Goal: Contribute content

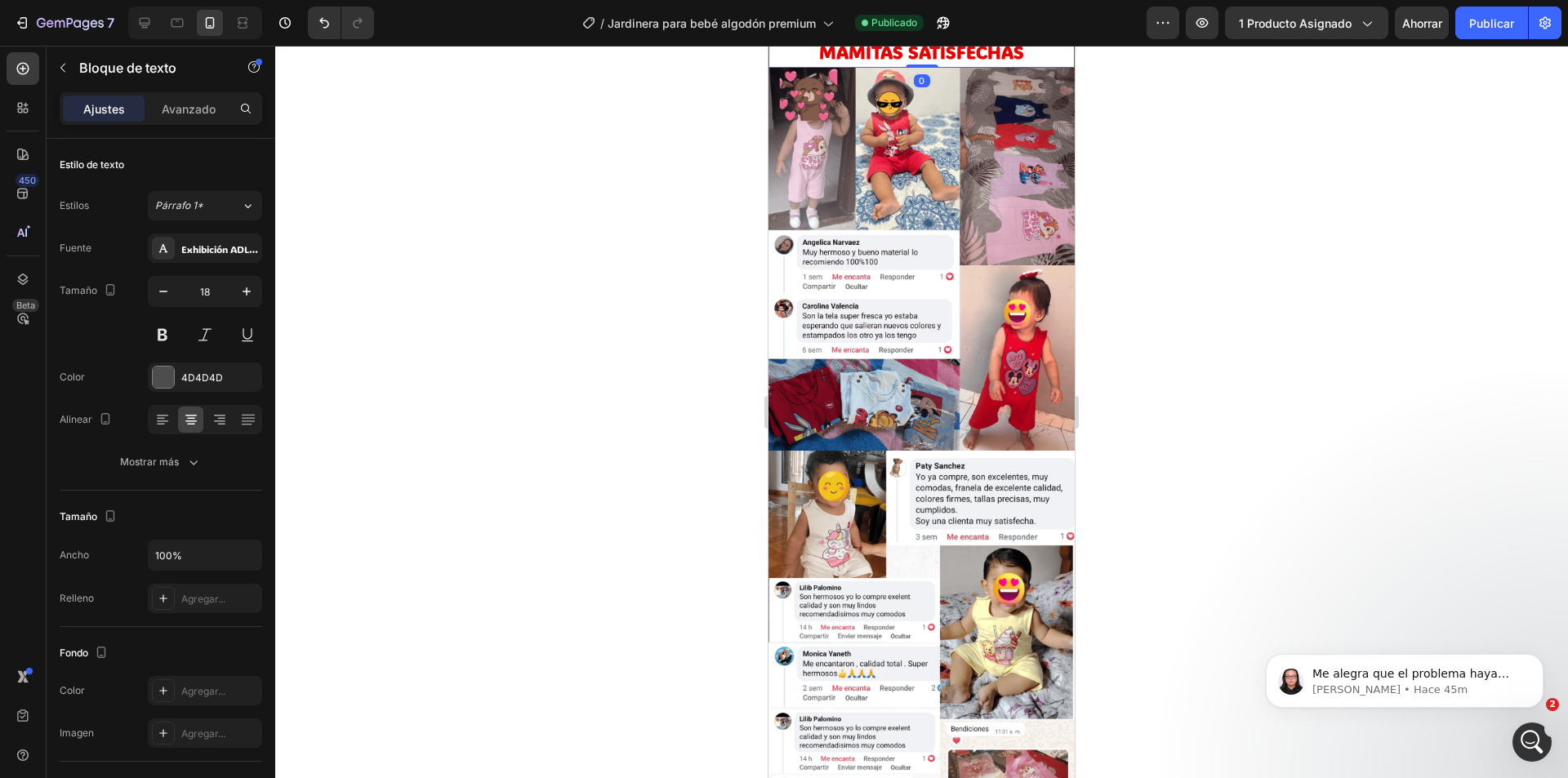
scroll to position [277, 0]
click at [853, 64] on strong "MAMITAS SATISFECHAS" at bounding box center [921, 52] width 205 height 24
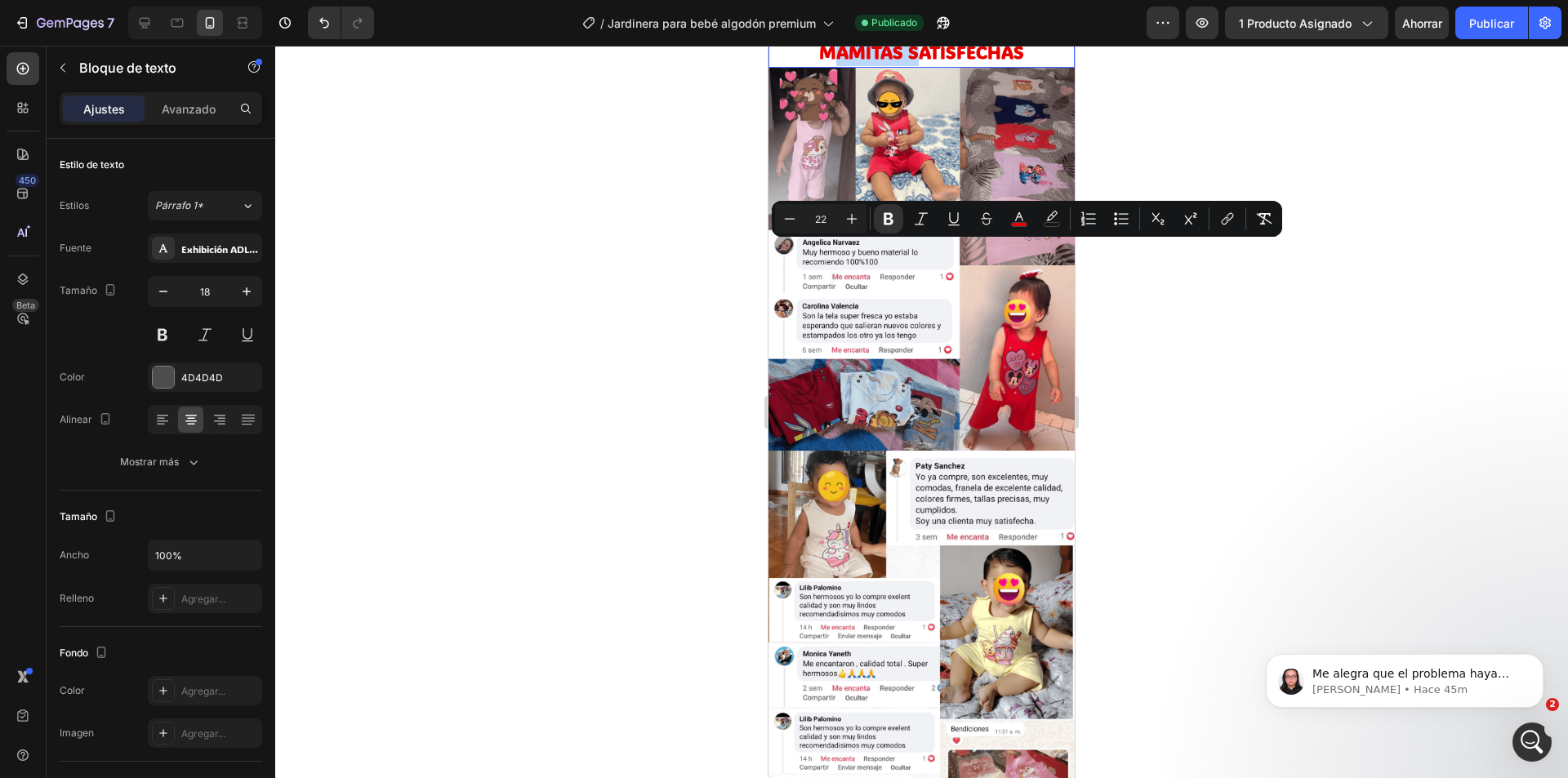
click at [950, 64] on strong "MAMITAS SATISFECHAS" at bounding box center [921, 52] width 205 height 24
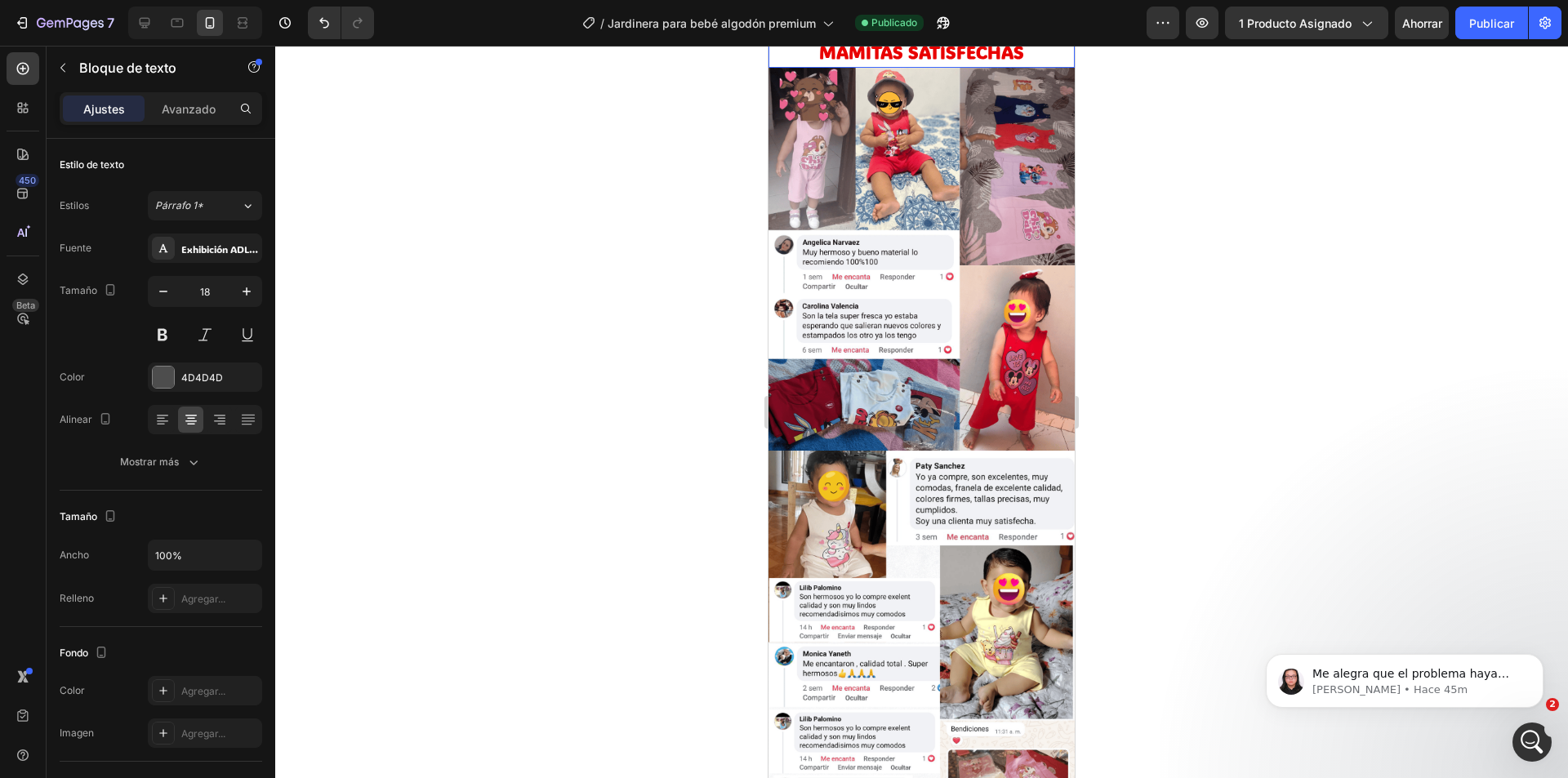
drag, startPoint x: 1014, startPoint y: 251, endPoint x: 802, endPoint y: 221, distance: 214.1
click at [802, 68] on div "BEBÉS CÓMODOS Y FELICES MAMITAS SATISFECHAS" at bounding box center [921, 39] width 306 height 58
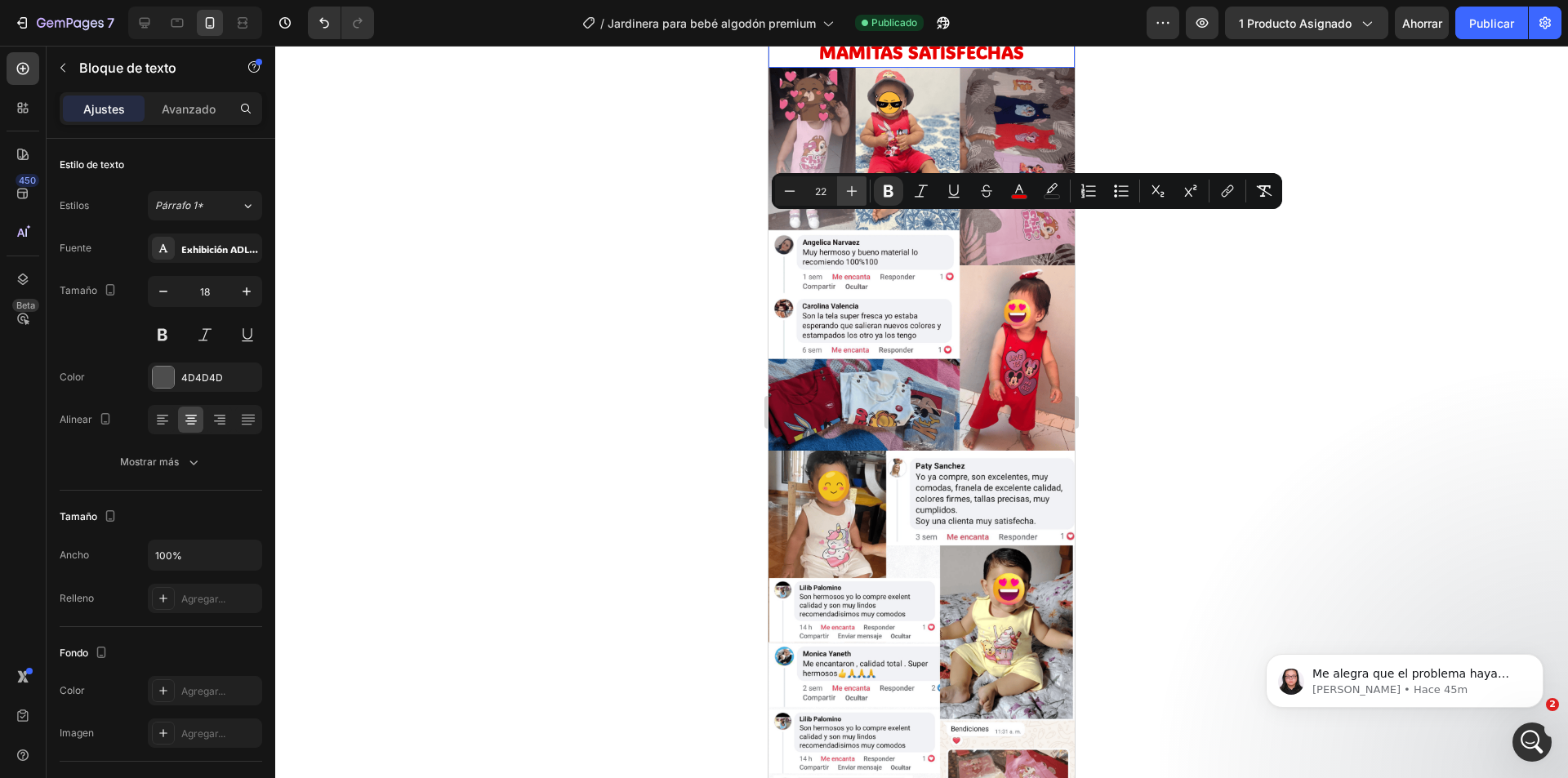
click at [848, 189] on icon "Editor contextual toolbar" at bounding box center [852, 191] width 17 height 17
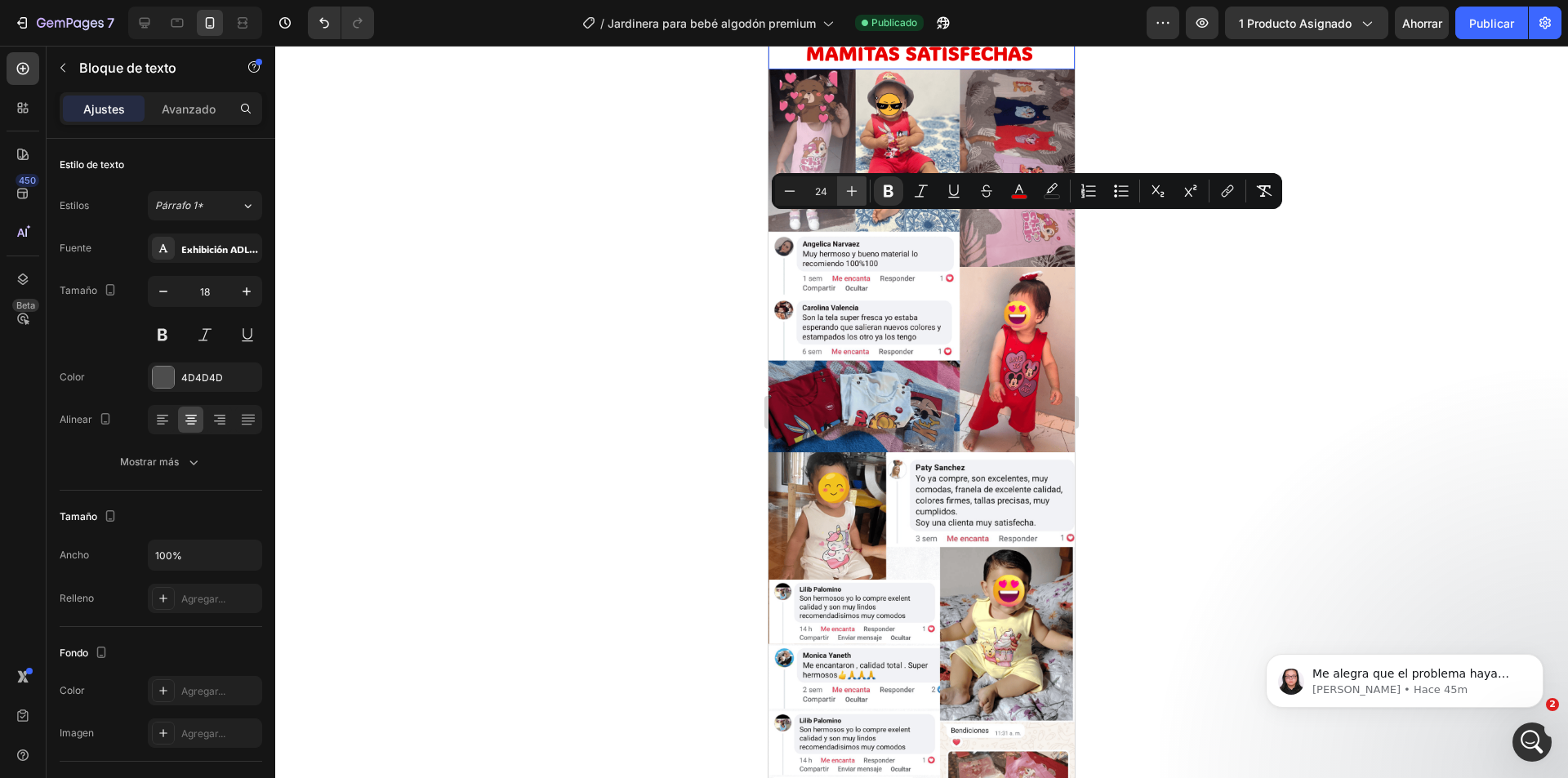
click at [848, 189] on icon "Editor contextual toolbar" at bounding box center [852, 191] width 17 height 17
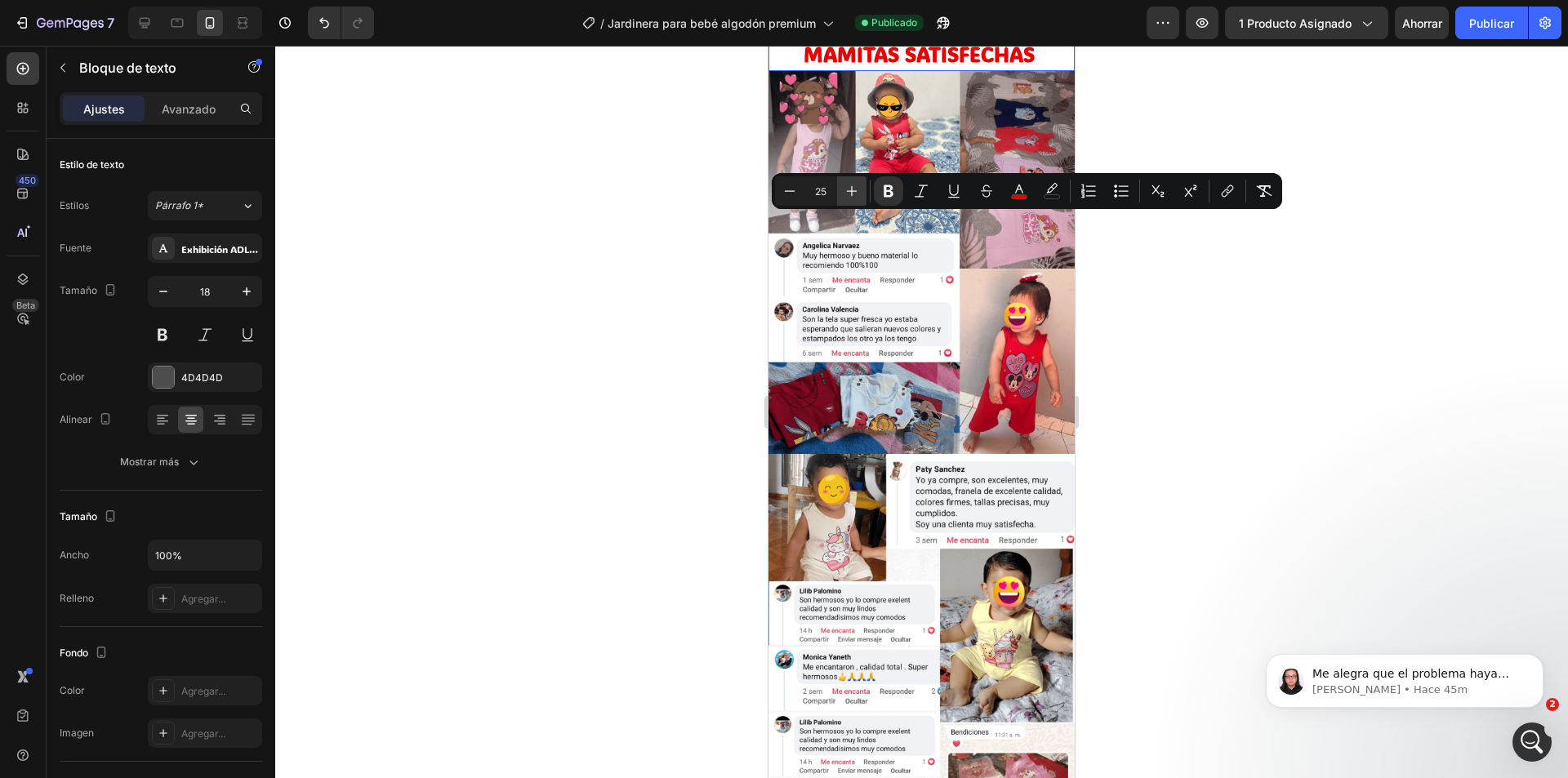
click at [848, 189] on icon "Editor contextual toolbar" at bounding box center [852, 191] width 17 height 17
type input "26"
click at [1473, 31] on font "Publicar" at bounding box center [1491, 23] width 44 height 18
click at [1473, 31] on button "Publicar" at bounding box center [1491, 22] width 72 height 32
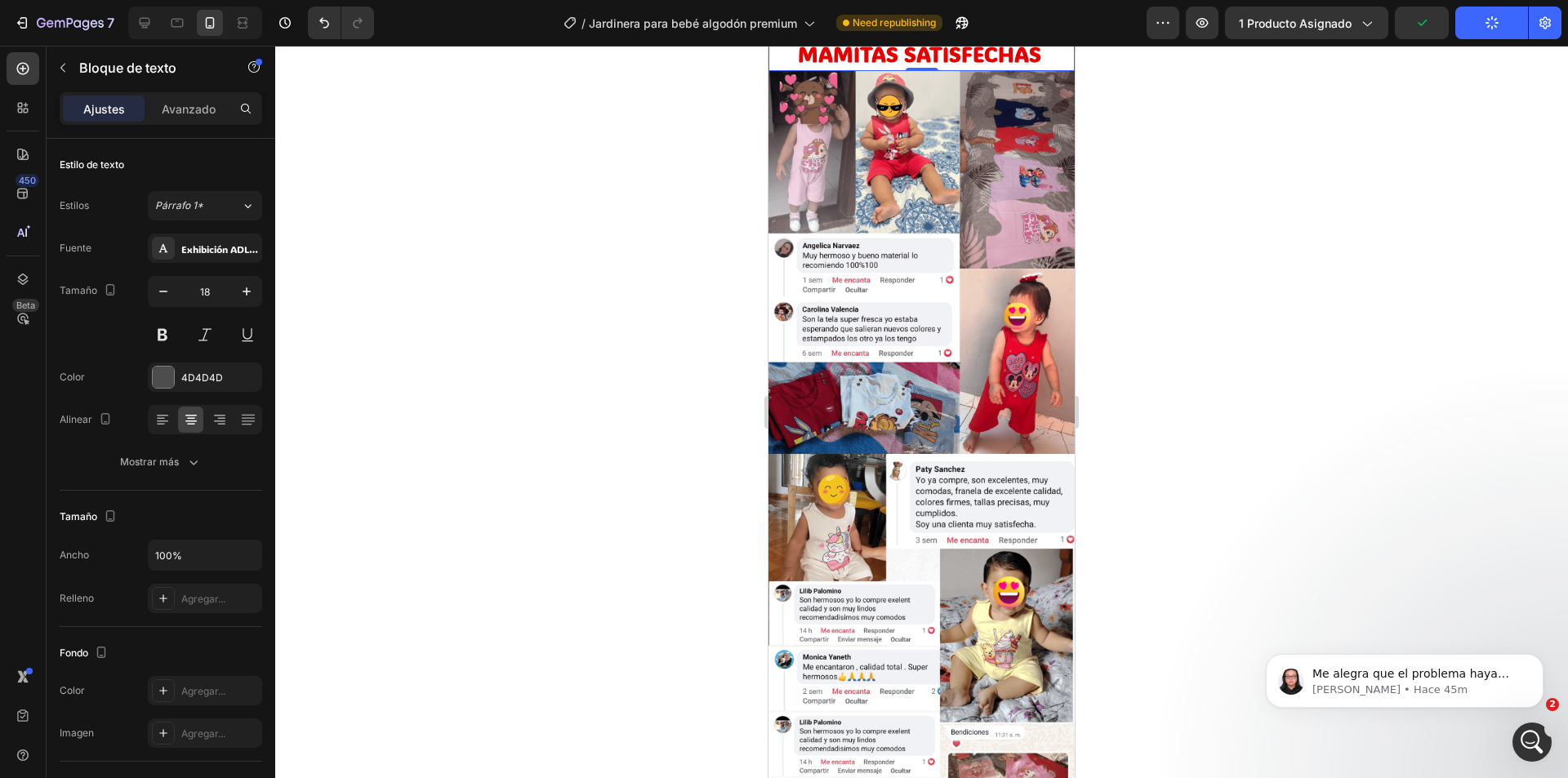
click at [793, 38] on strong "EBÉS CÓMODOS Y FELICES" at bounding box center [927, 24] width 268 height 28
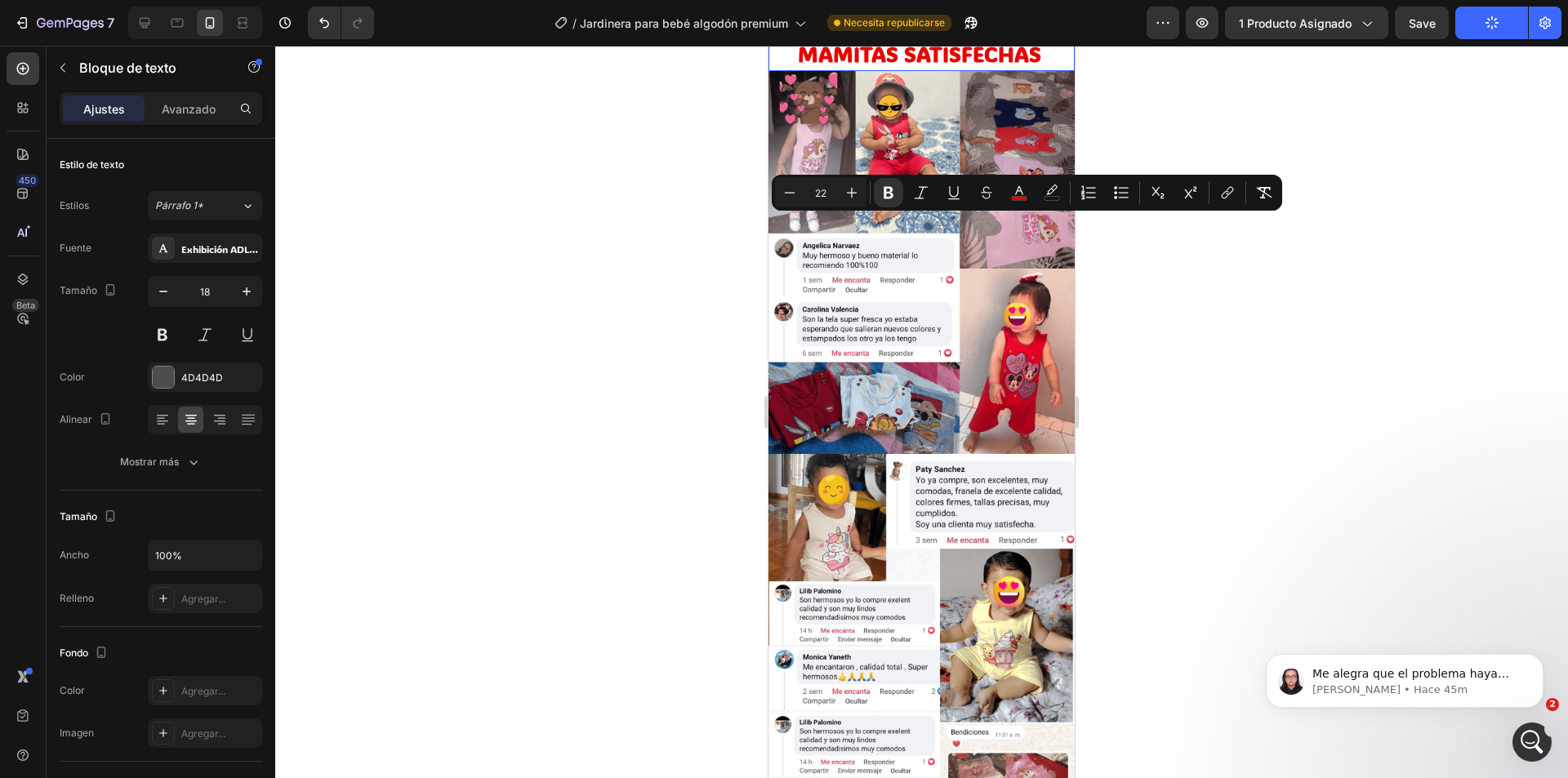
drag, startPoint x: 787, startPoint y: 232, endPoint x: 781, endPoint y: 223, distance: 10.8
click at [774, 40] on p "B EBÉS CÓMODOS Y FELICES" at bounding box center [921, 25] width 303 height 29
click at [854, 199] on icon "Editor contextual toolbar" at bounding box center [852, 193] width 17 height 17
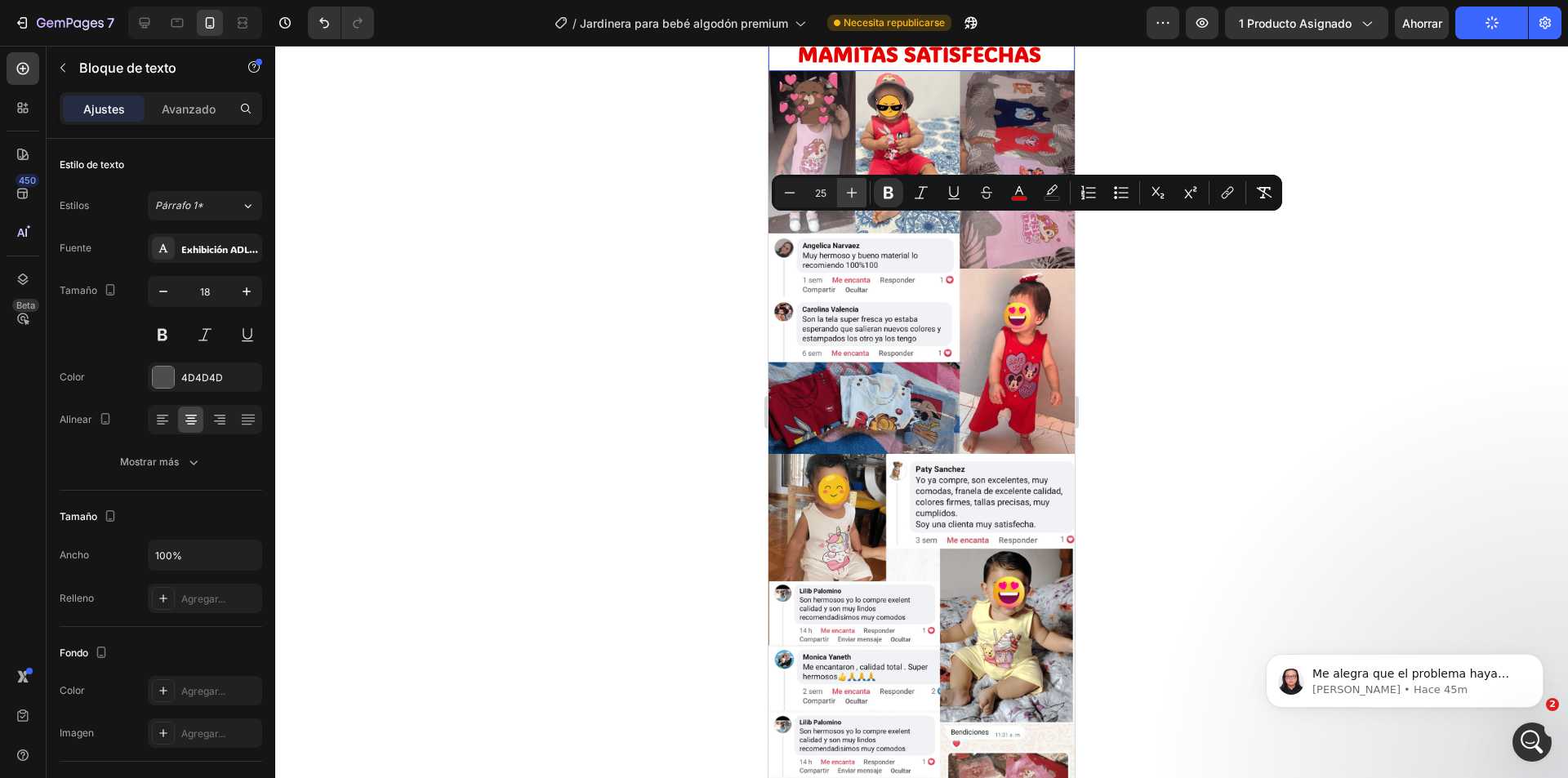
click at [854, 199] on icon "Editor contextual toolbar" at bounding box center [852, 193] width 17 height 17
type input "26"
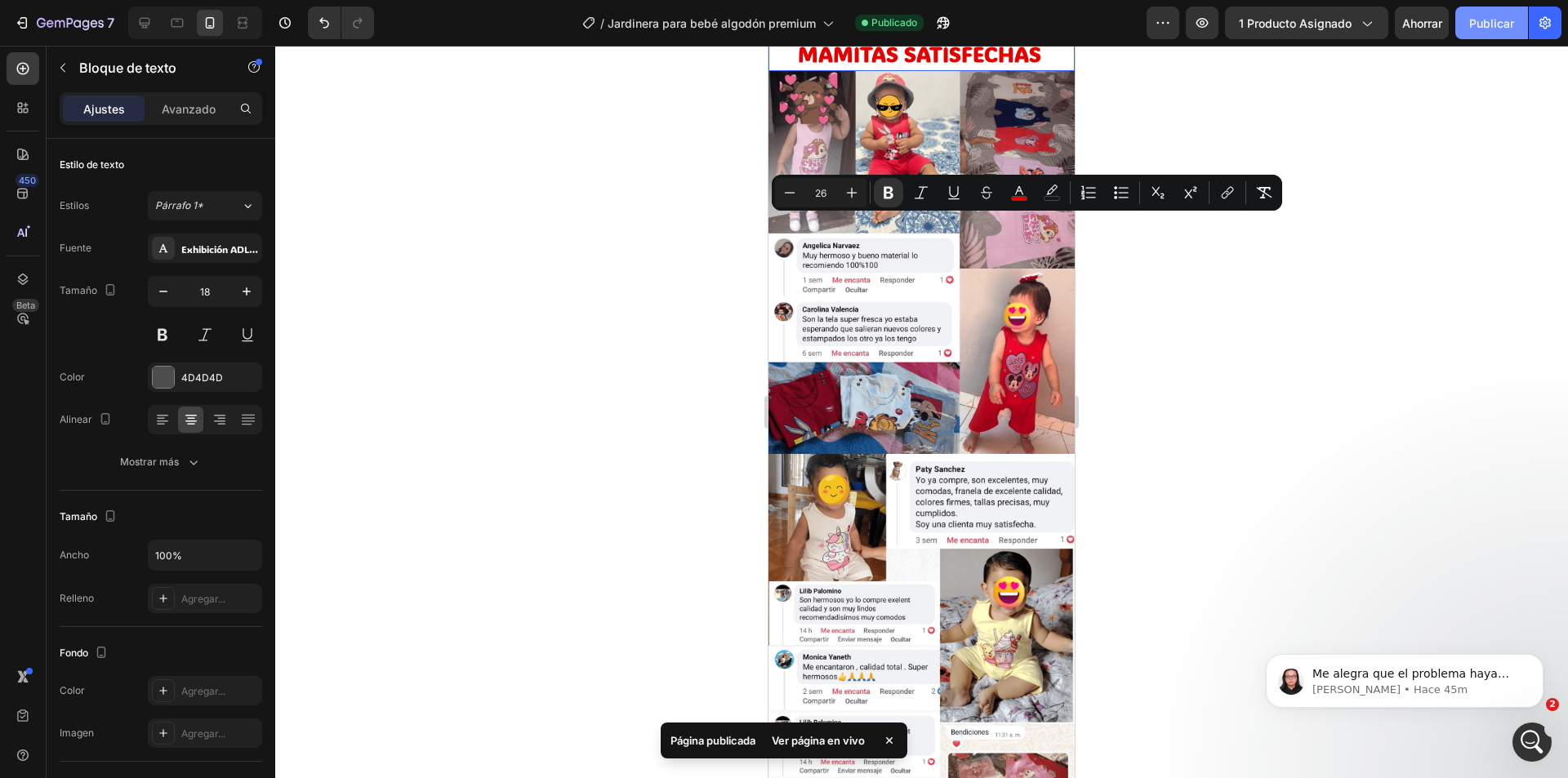
click at [1471, 23] on font "Publicar" at bounding box center [1491, 23] width 44 height 14
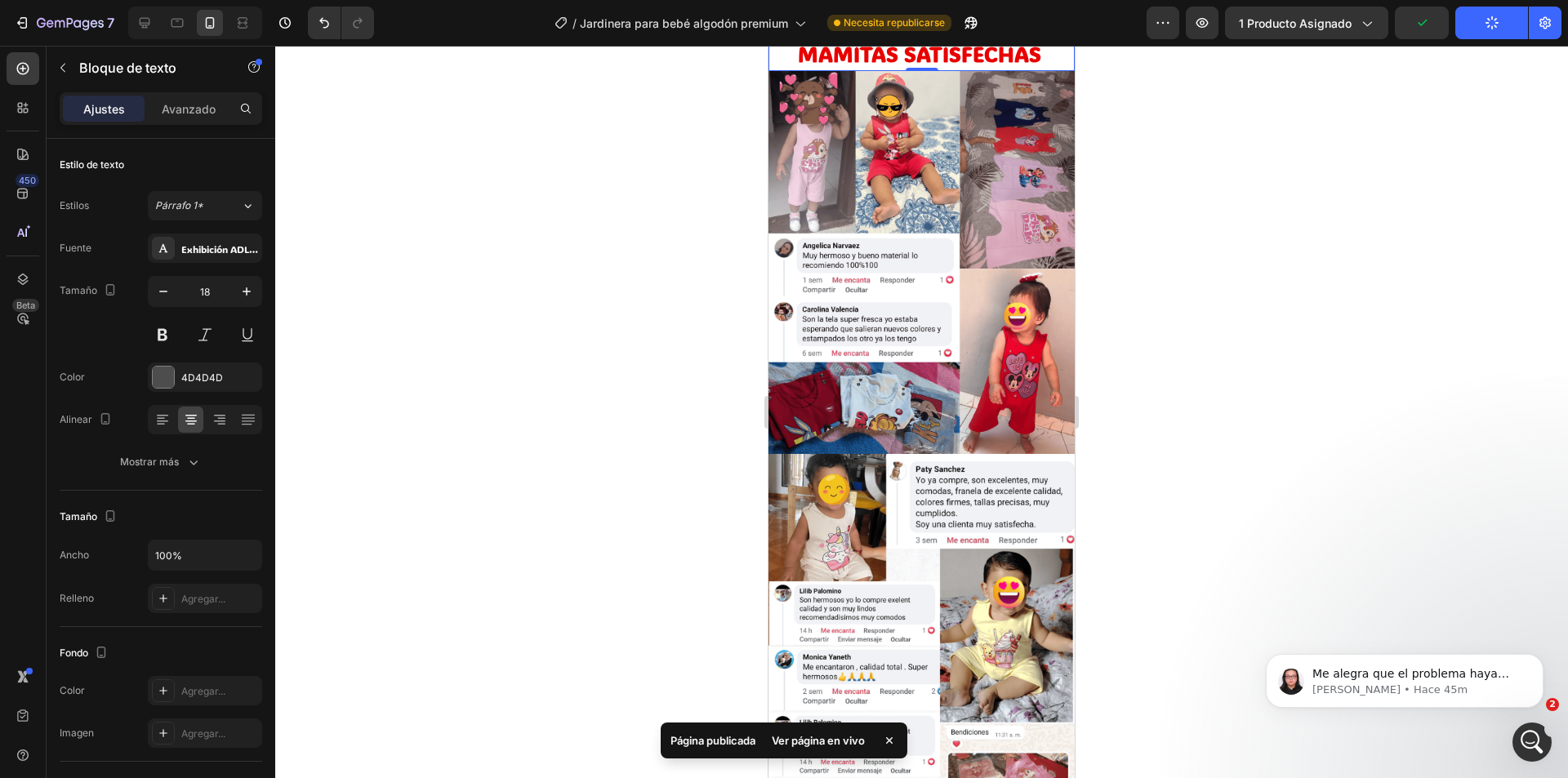
click at [865, 68] on strong "MAMITAS SATISFECHAS" at bounding box center [919, 54] width 244 height 28
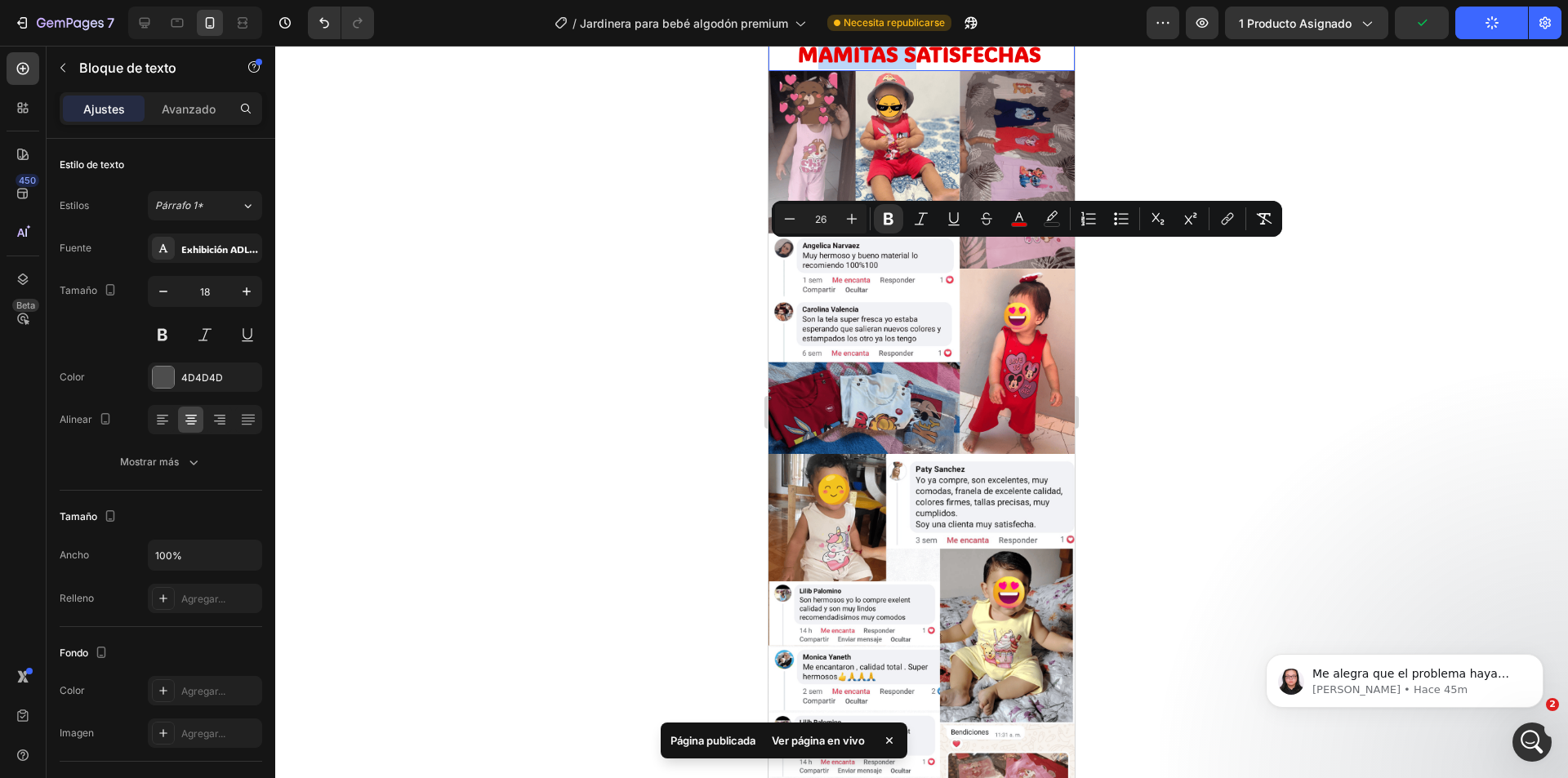
click at [935, 68] on strong "MAMITAS SATISFECHAS" at bounding box center [919, 54] width 244 height 28
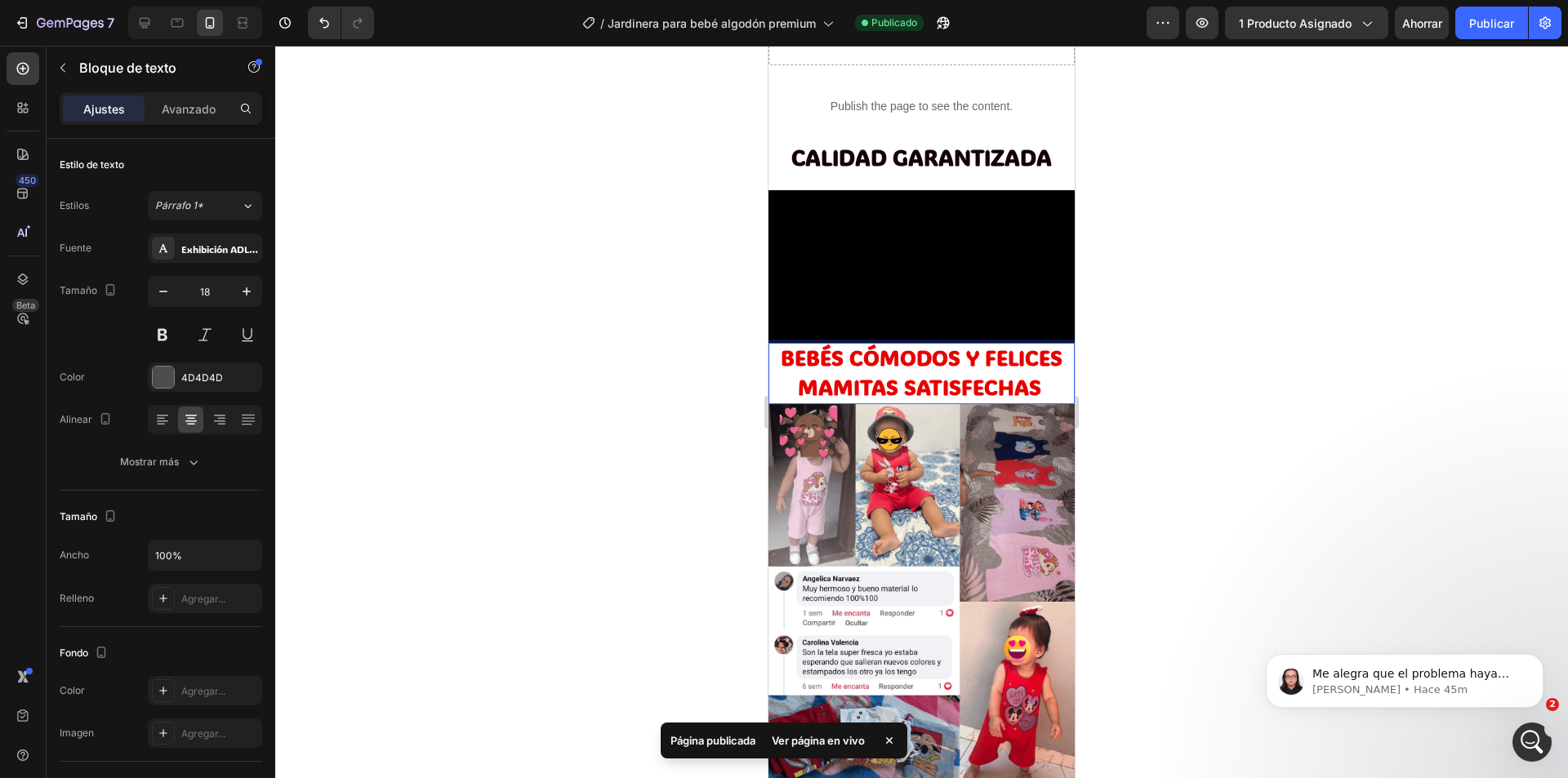
scroll to position [1224, 0]
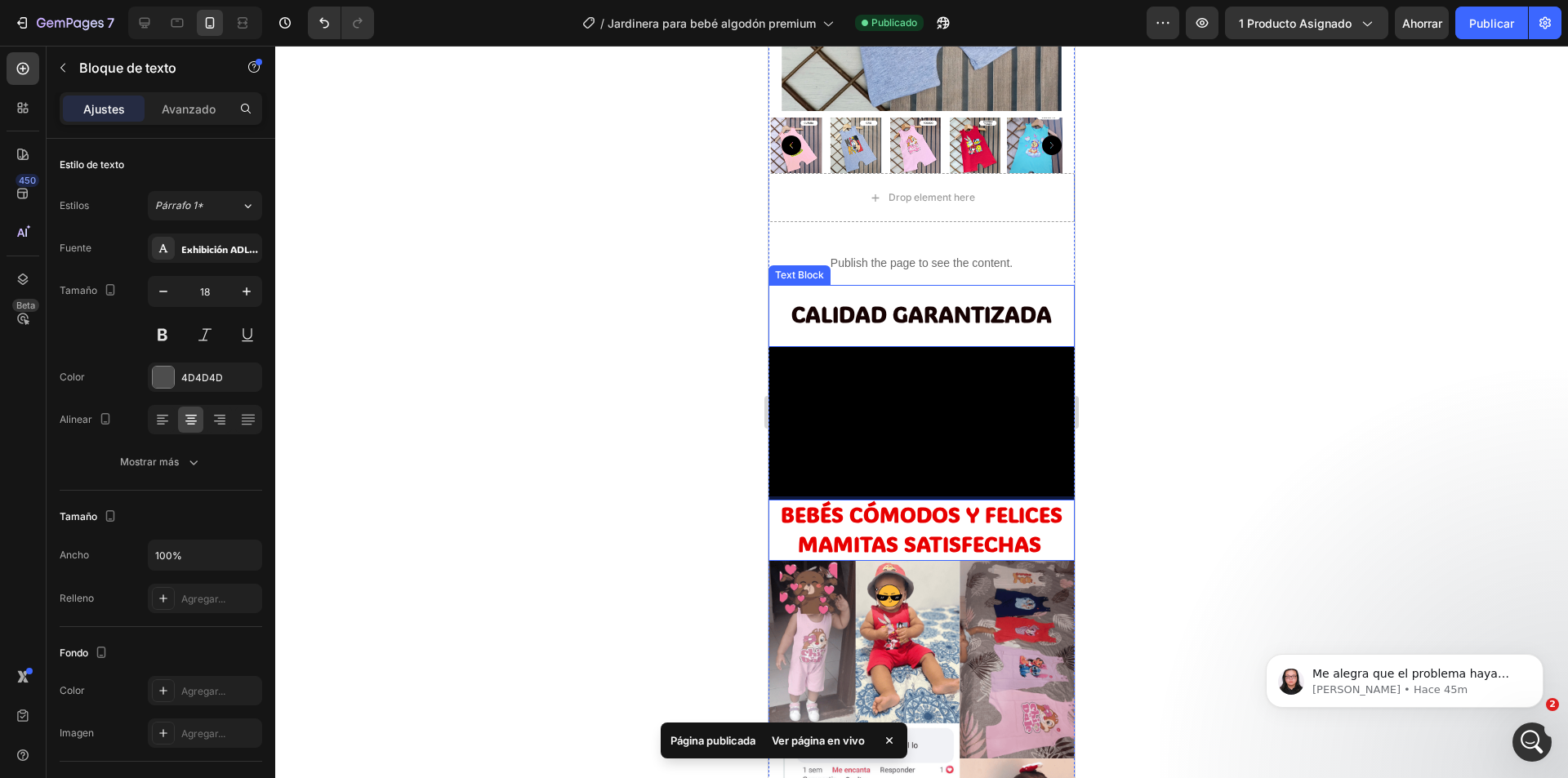
click at [911, 299] on strong "CALIDAD GARANTIZADA" at bounding box center [921, 313] width 260 height 29
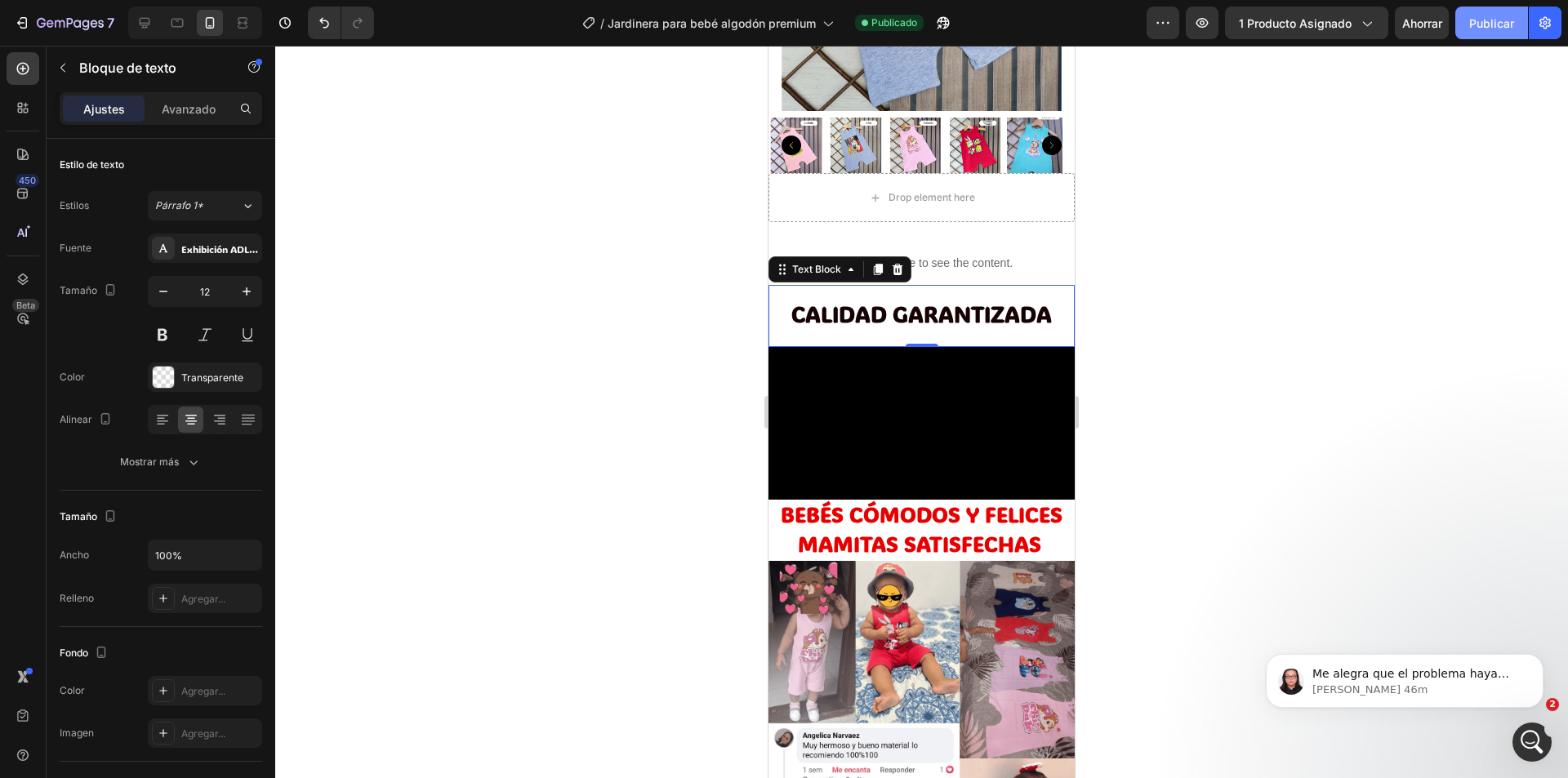
click at [1472, 31] on font "Publicar" at bounding box center [1491, 23] width 44 height 18
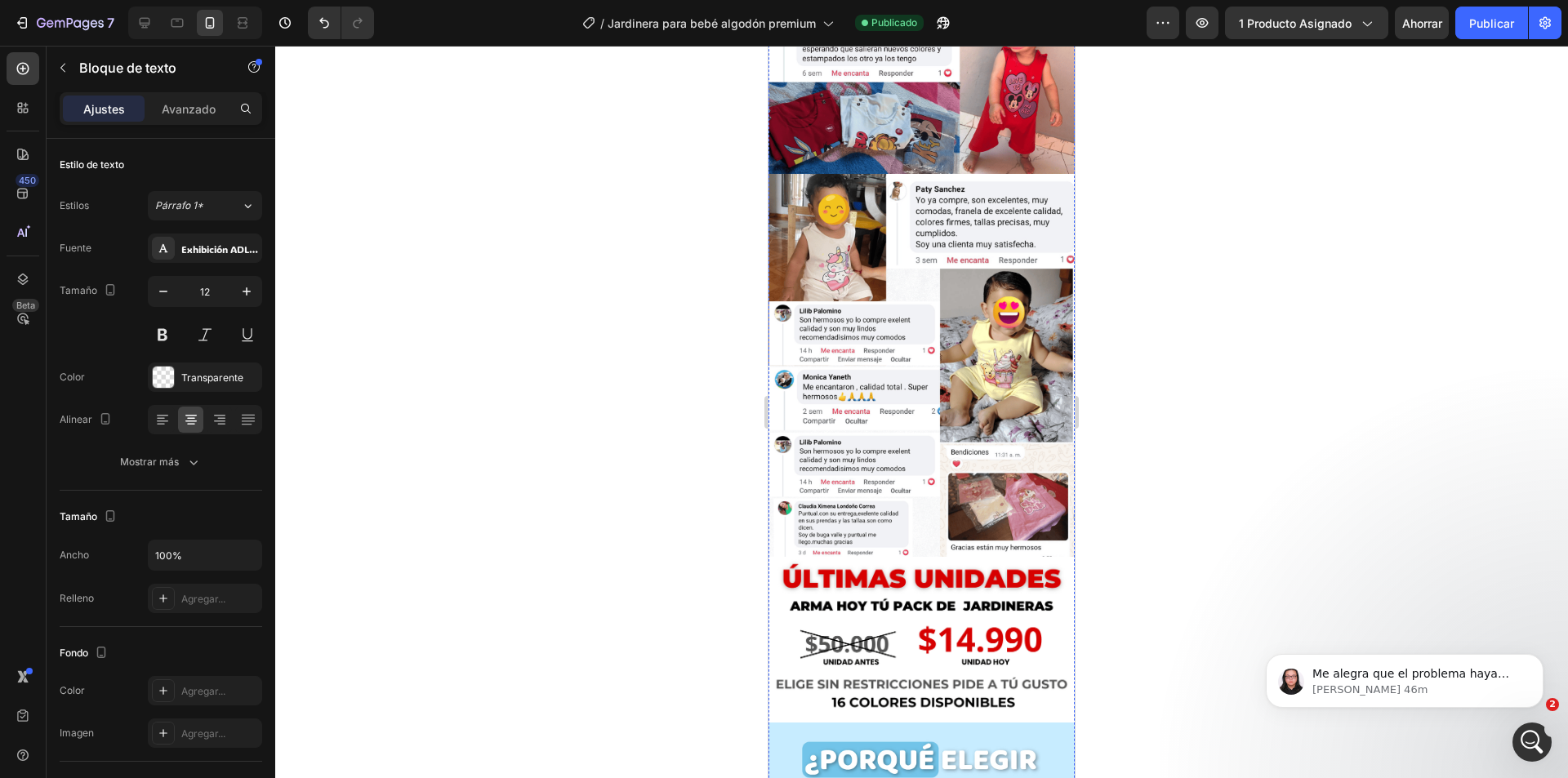
scroll to position [0, 0]
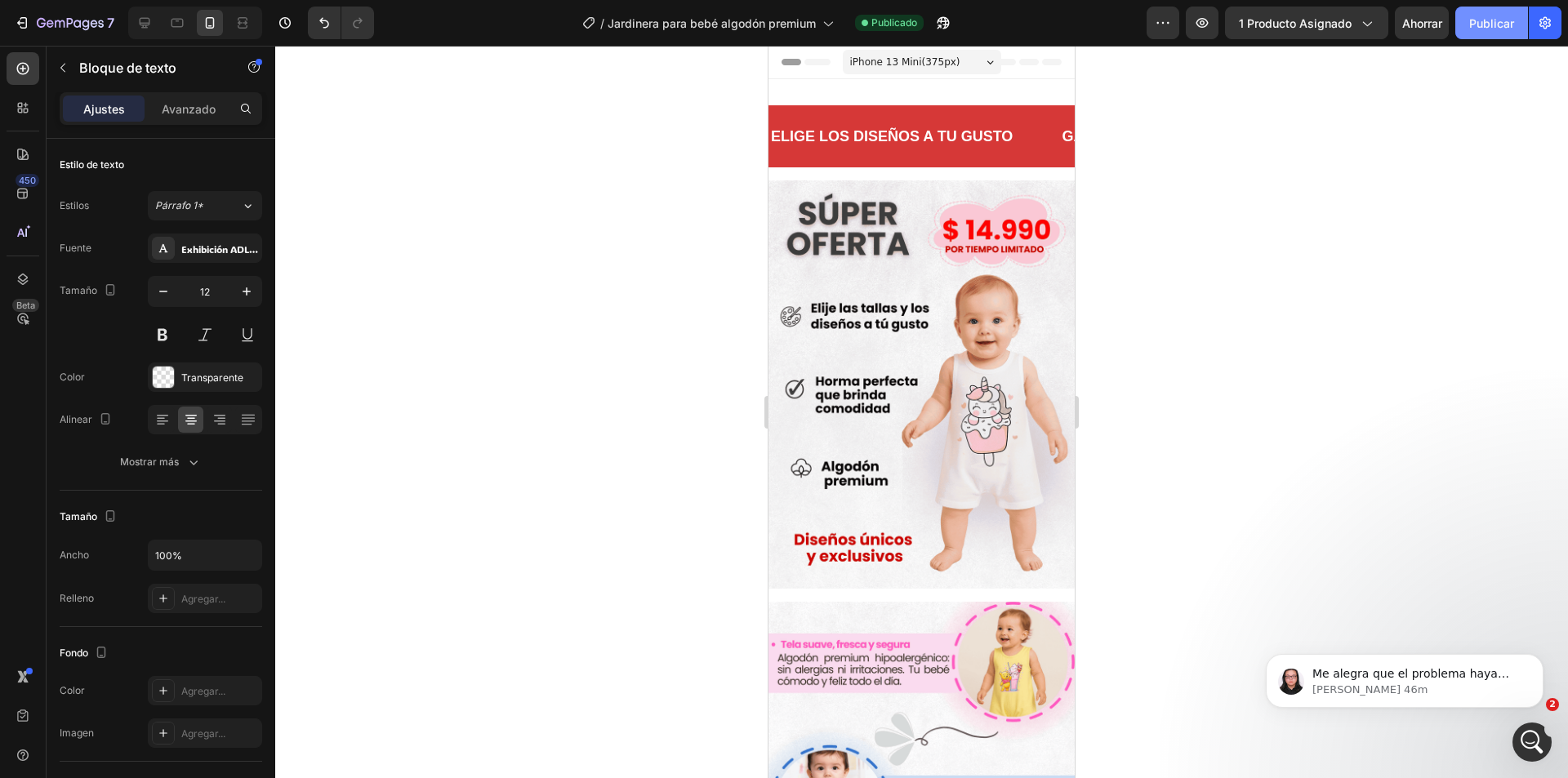
click at [1462, 11] on button "Publicar" at bounding box center [1491, 22] width 72 height 32
click at [1473, 12] on button "Publicar" at bounding box center [1491, 22] width 72 height 32
